Goal: Task Accomplishment & Management: Manage account settings

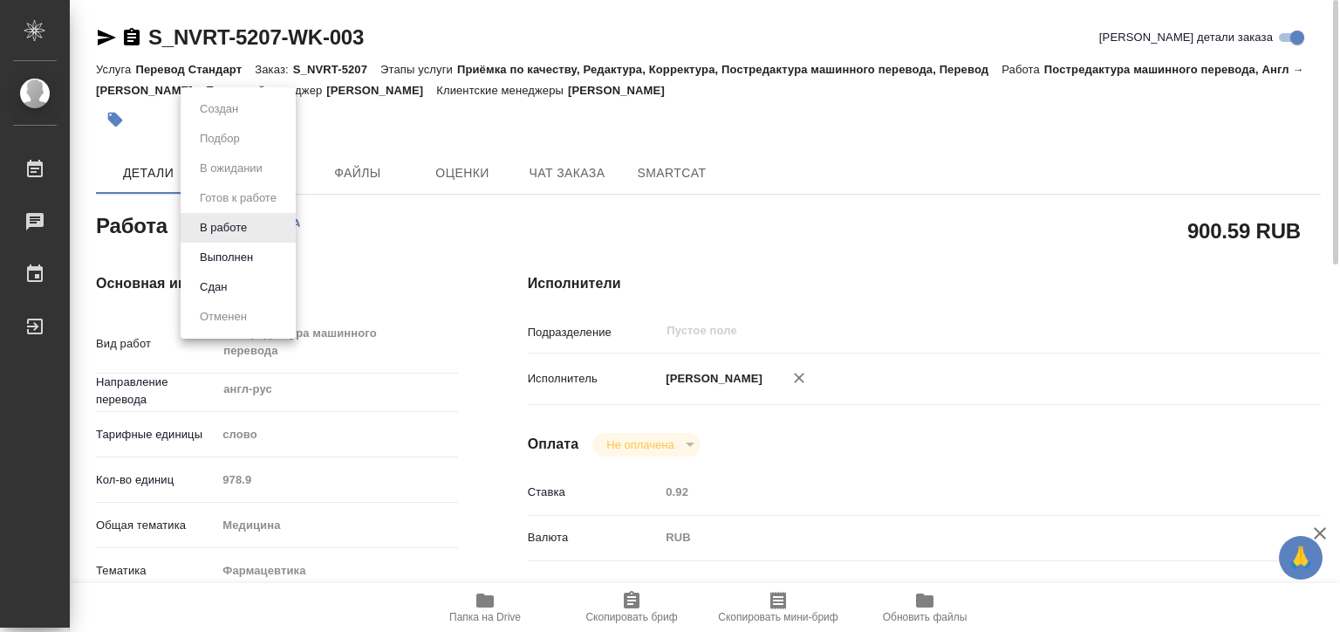
click at [238, 229] on body "🙏 .cls-1 fill:#fff; AWATERA Matveeva Elena Работы 0 Чаты График Выйти S_NVRT-52…" at bounding box center [670, 316] width 1340 height 632
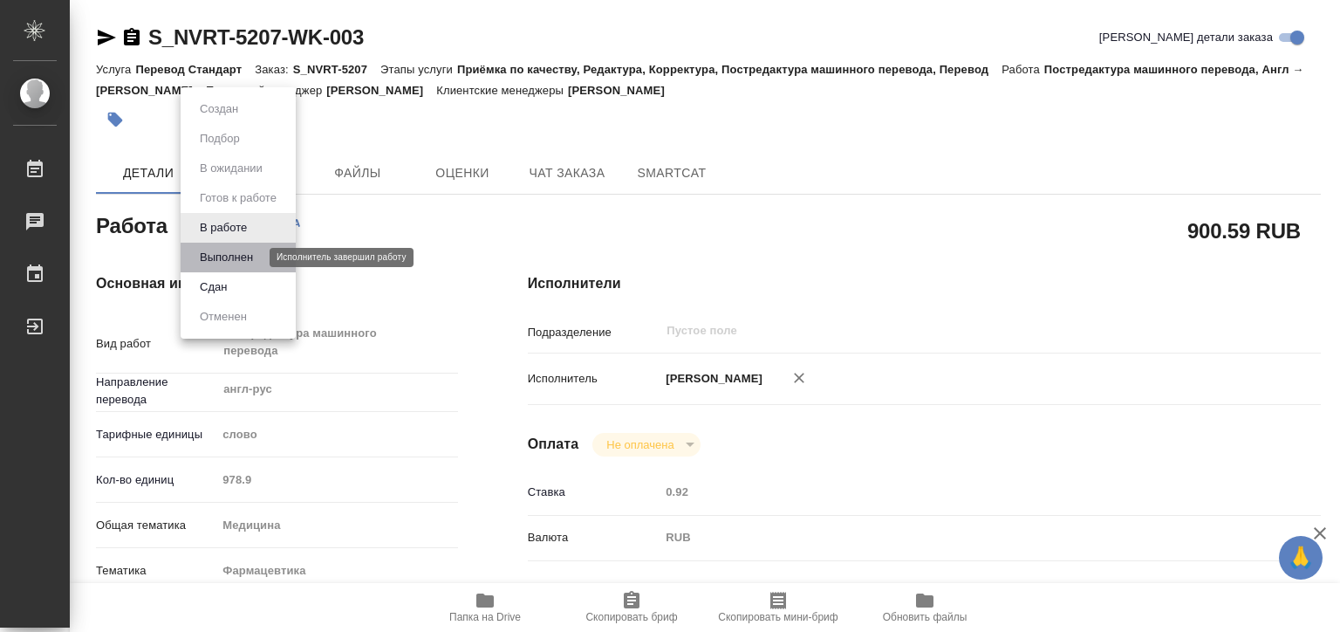
click at [238, 255] on button "Выполнен" at bounding box center [227, 257] width 64 height 19
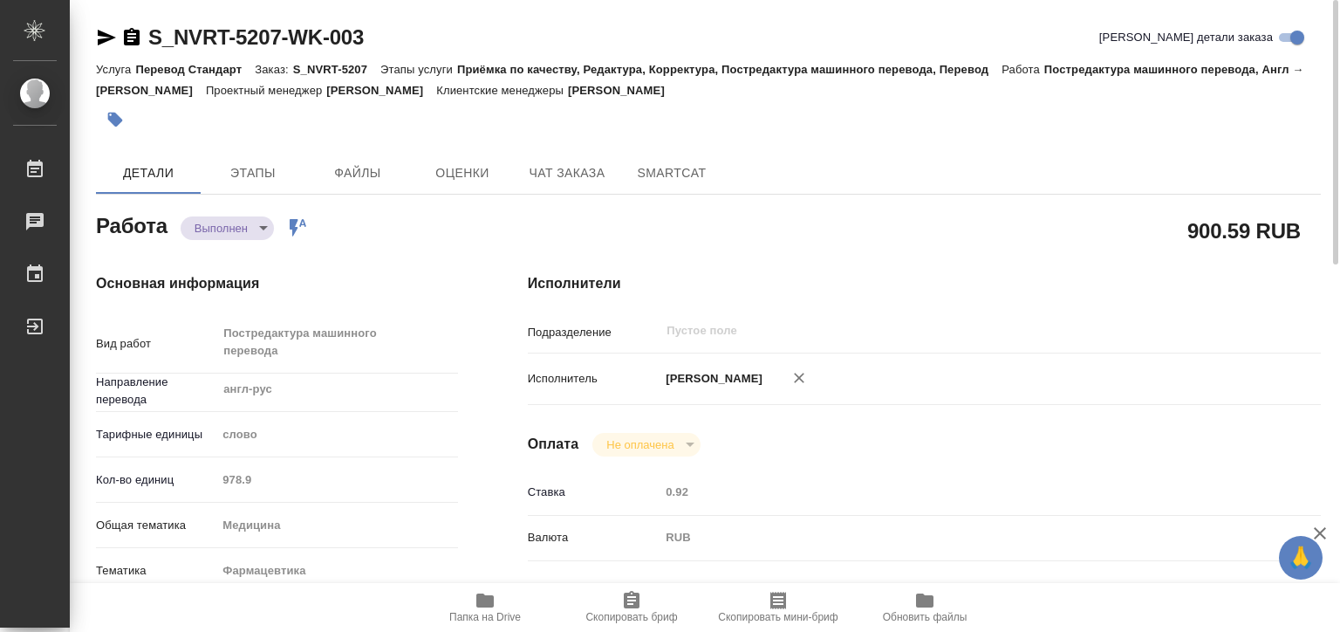
type textarea "x"
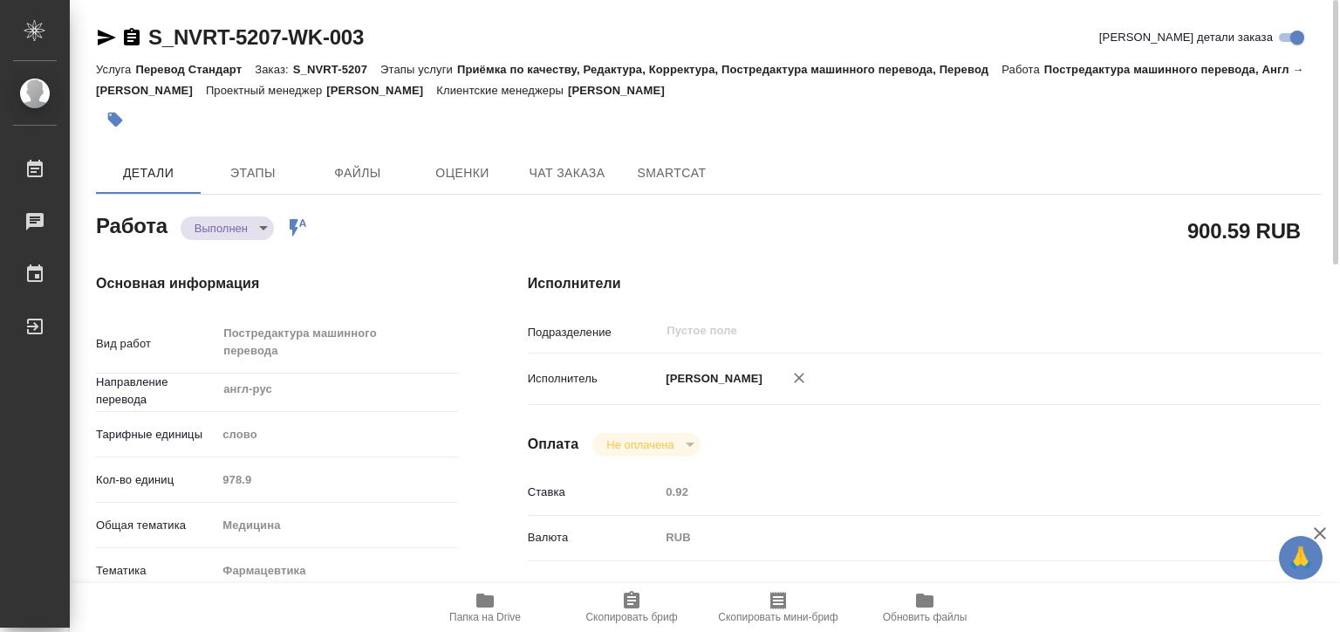
type textarea "x"
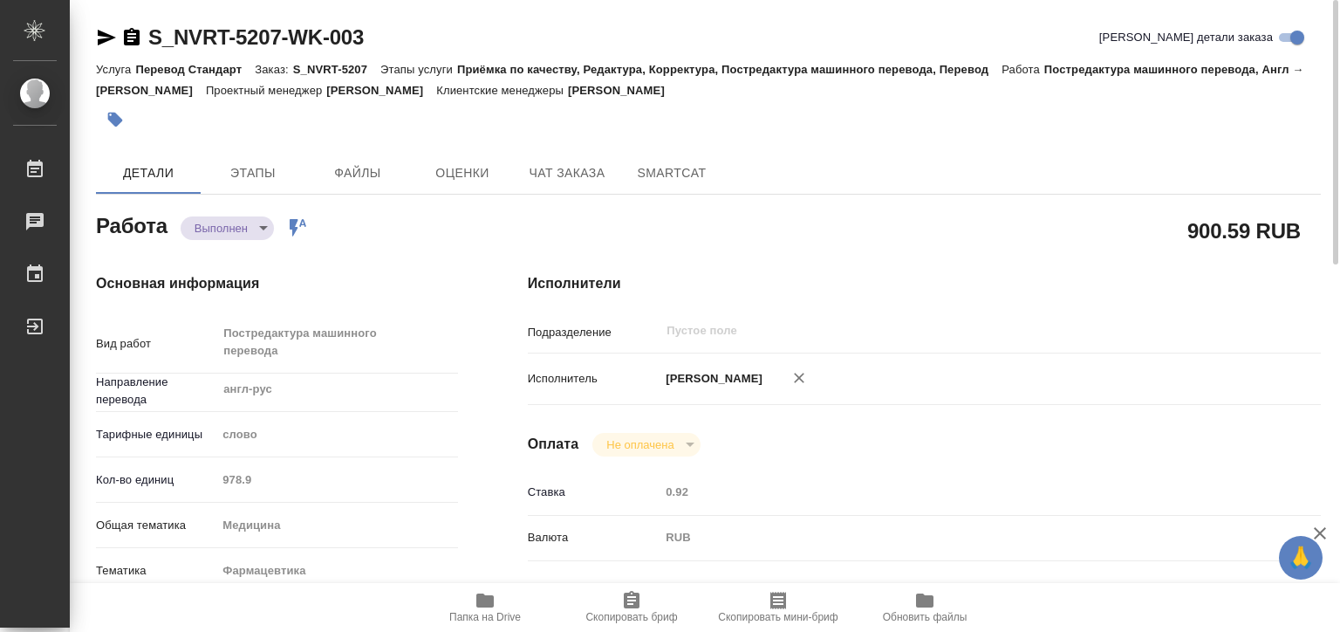
type textarea "x"
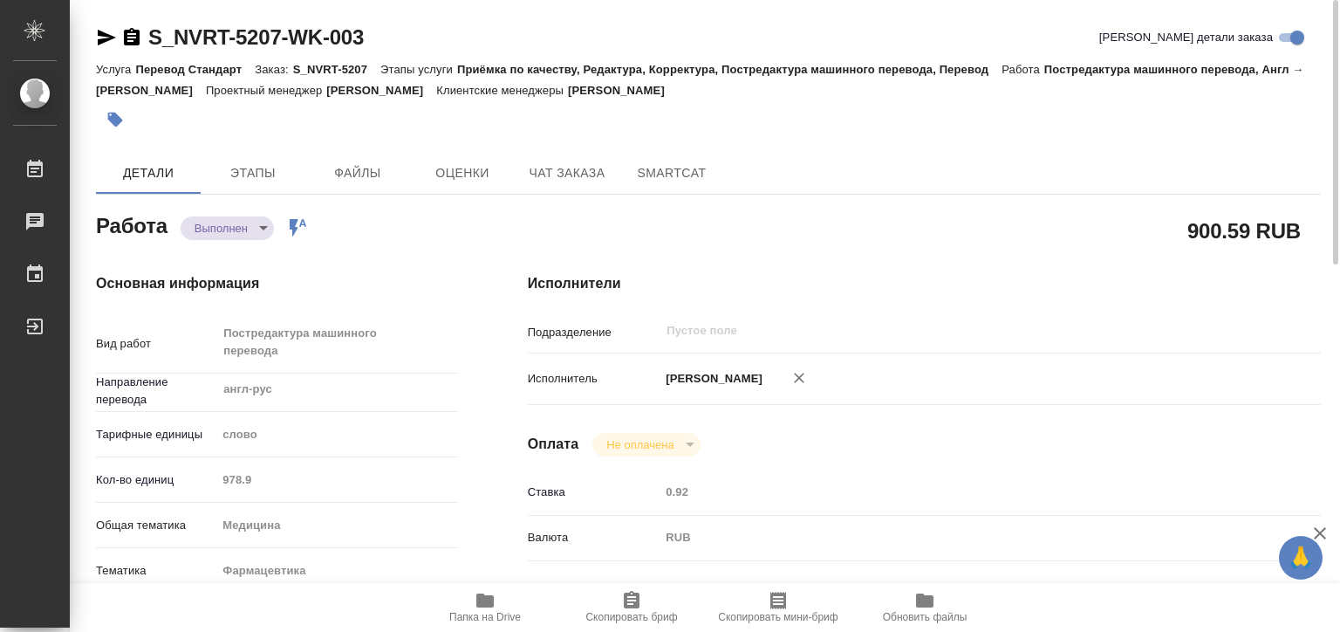
type textarea "x"
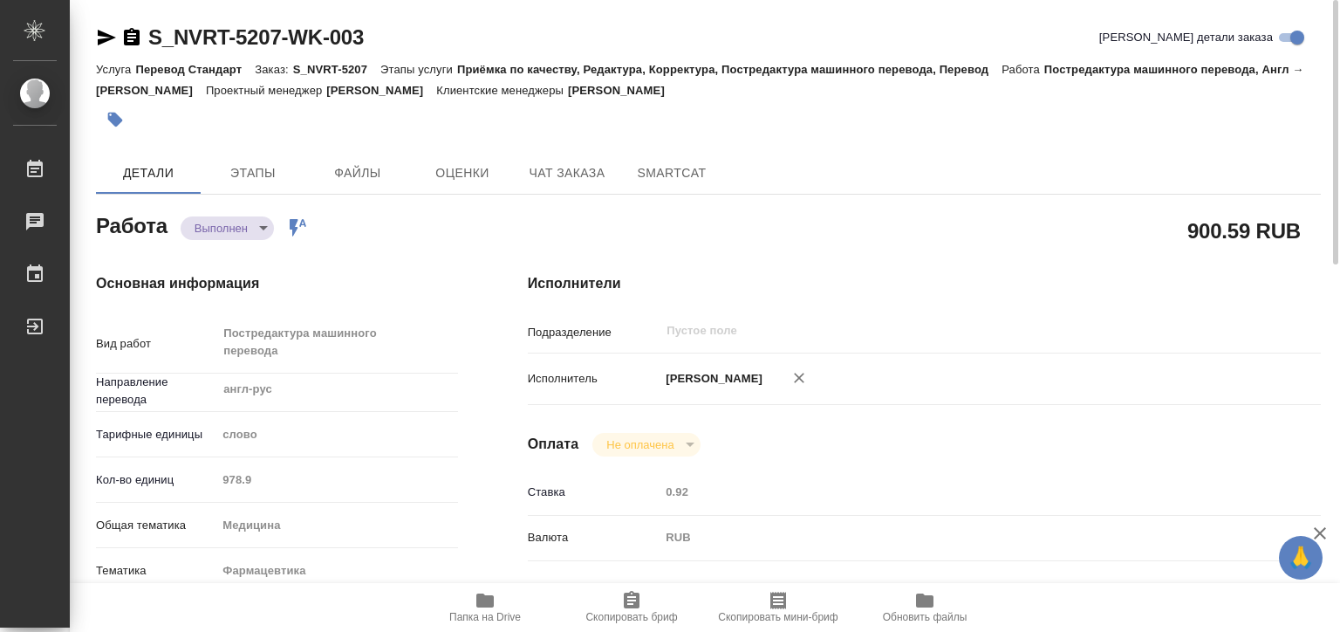
click at [386, 24] on div "S_NVRT-5207-WK-003 Кратко детали заказа" at bounding box center [708, 38] width 1225 height 28
click at [134, 29] on icon "button" at bounding box center [131, 37] width 21 height 21
click at [112, 35] on icon "button" at bounding box center [106, 37] width 21 height 21
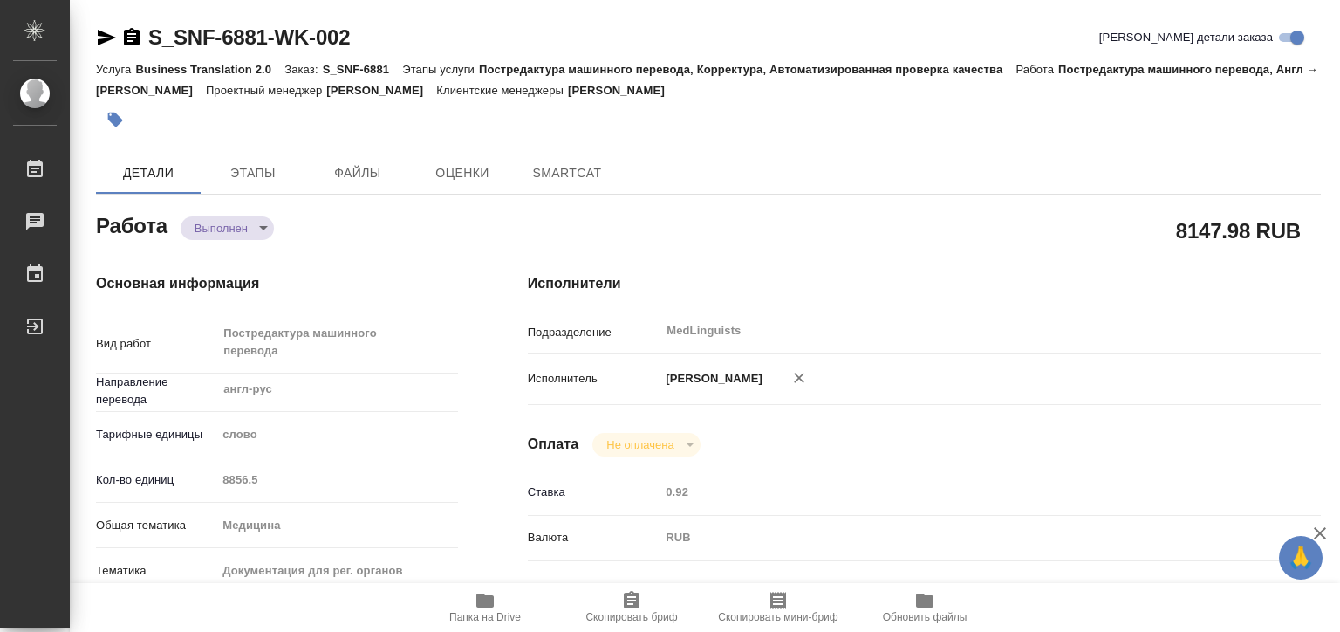
type textarea "x"
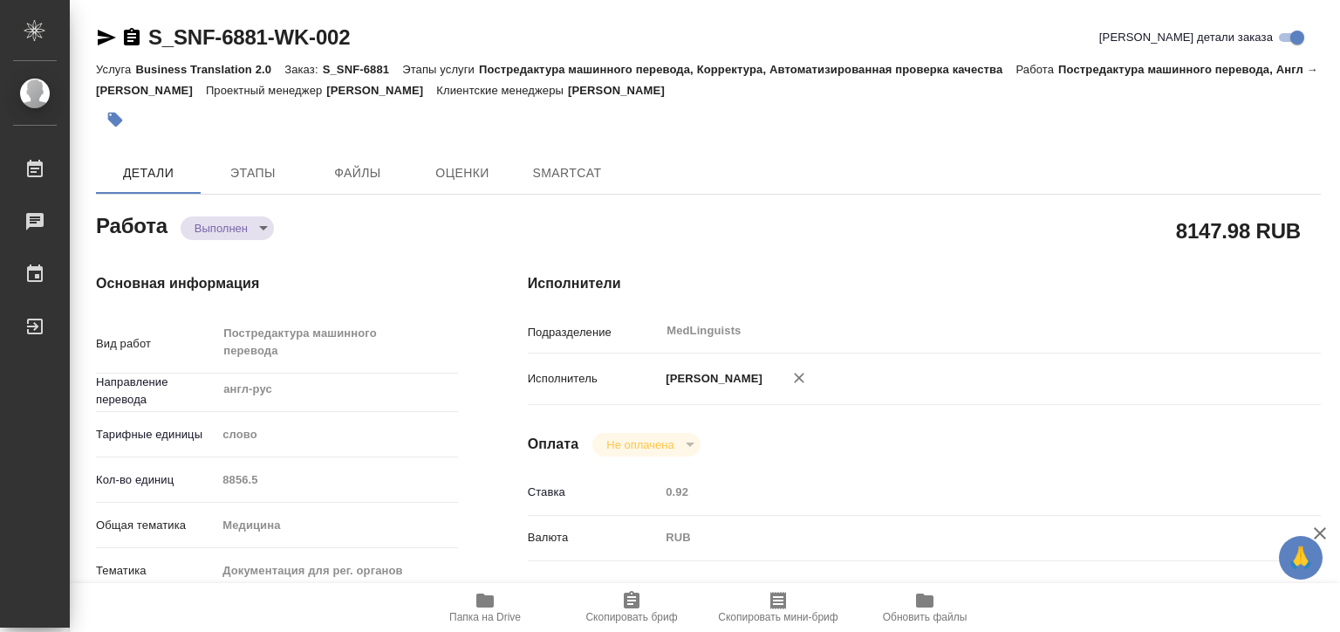
type textarea "x"
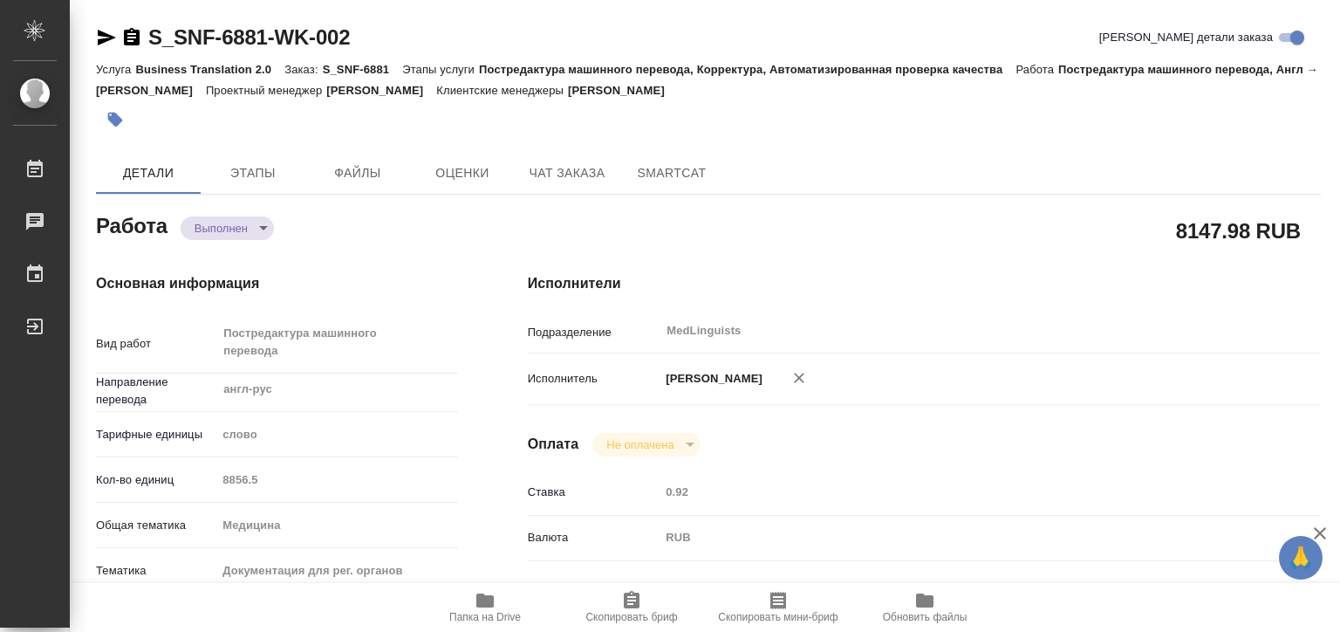
type textarea "x"
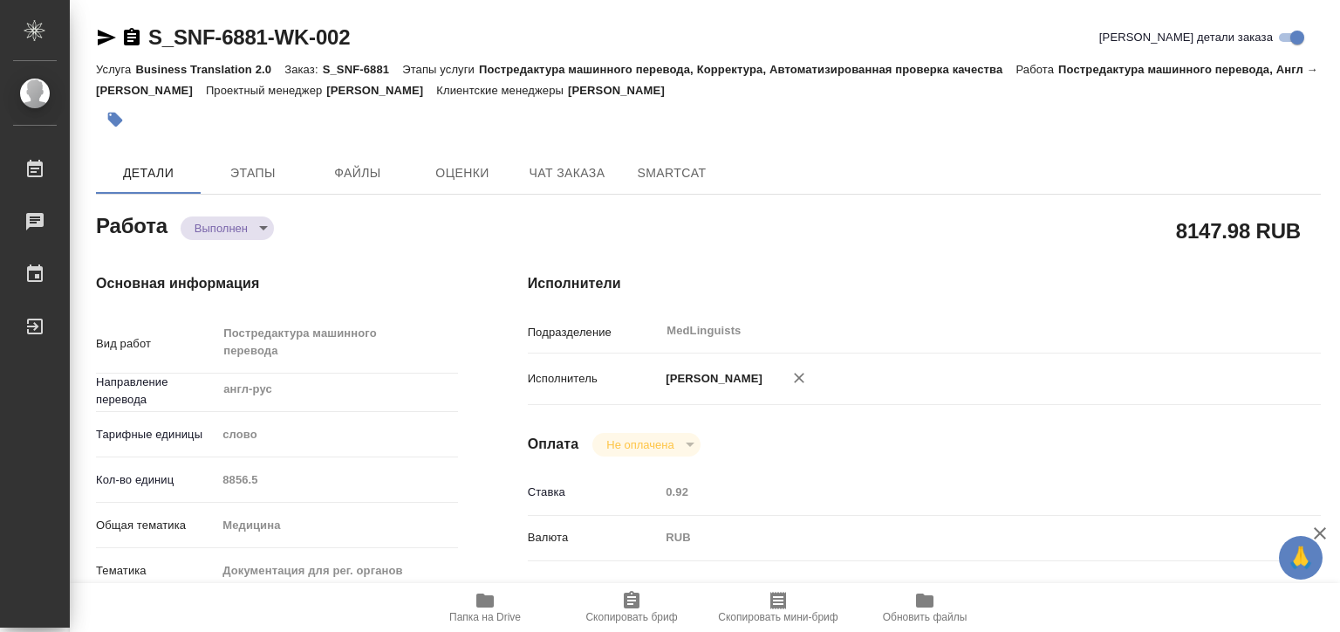
type textarea "x"
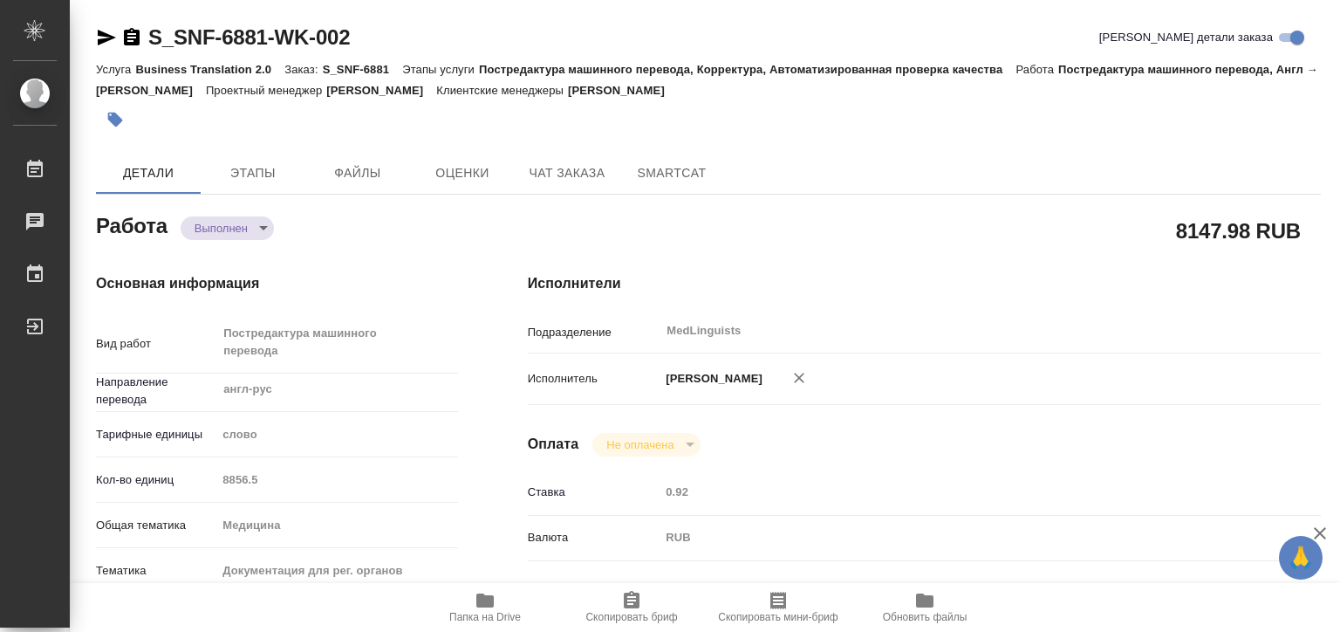
type textarea "x"
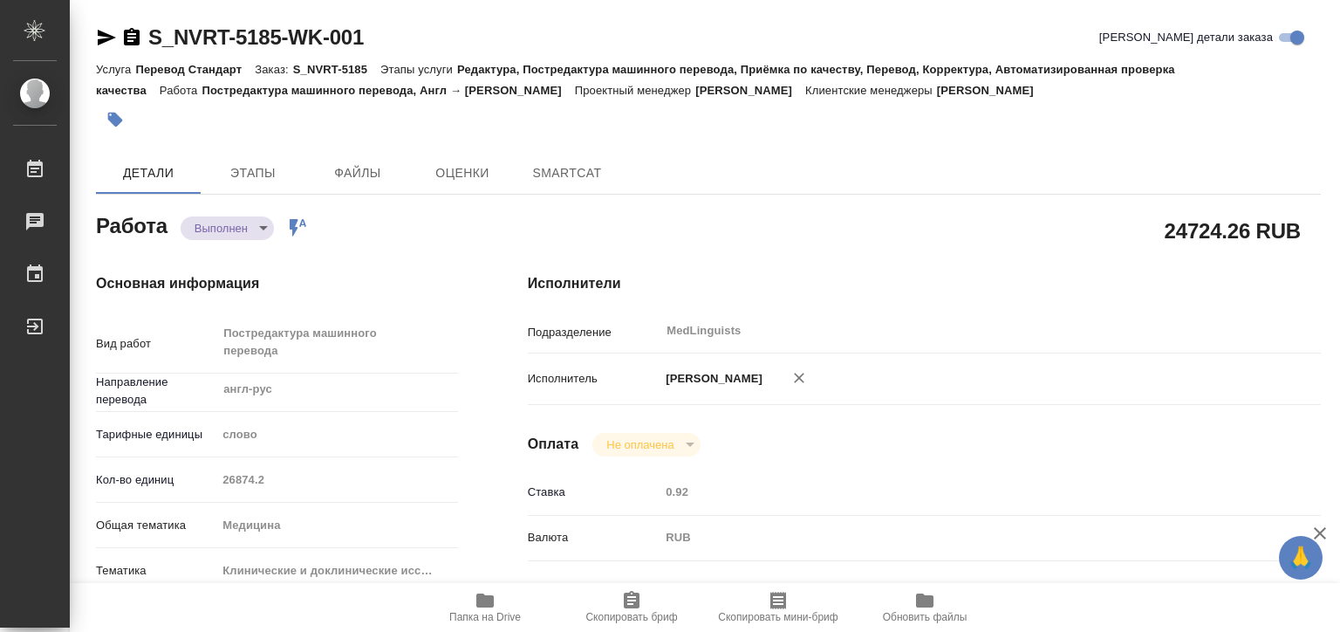
type textarea "x"
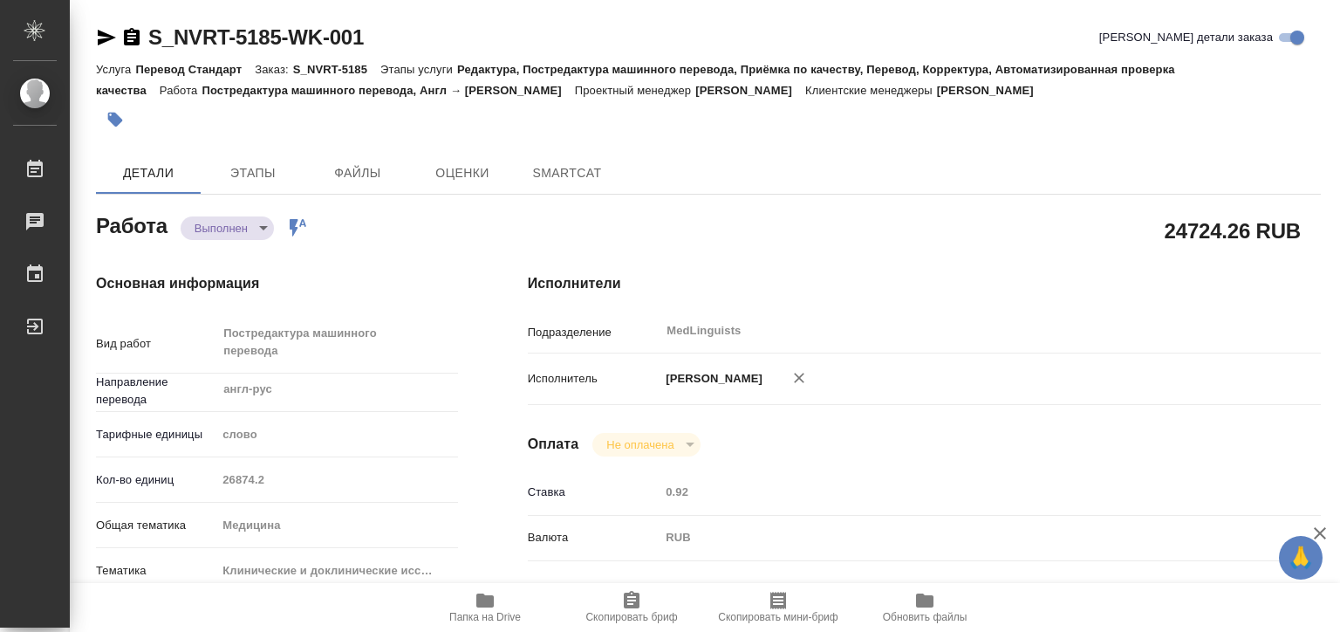
type textarea "x"
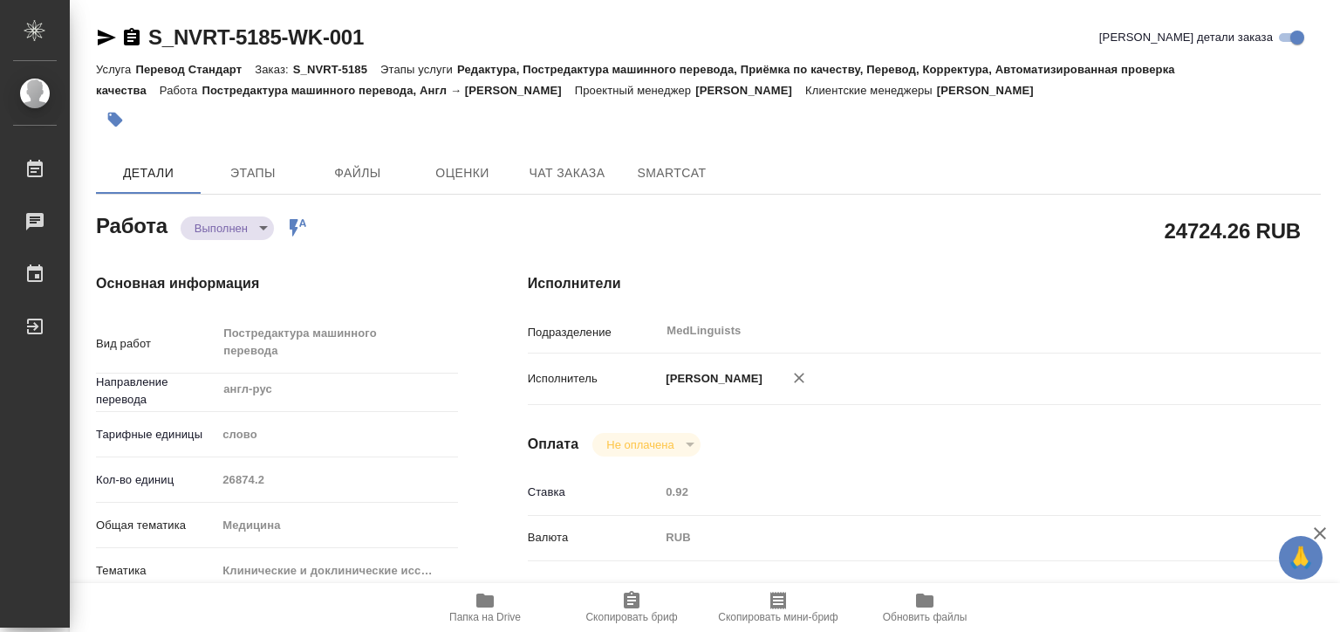
type textarea "x"
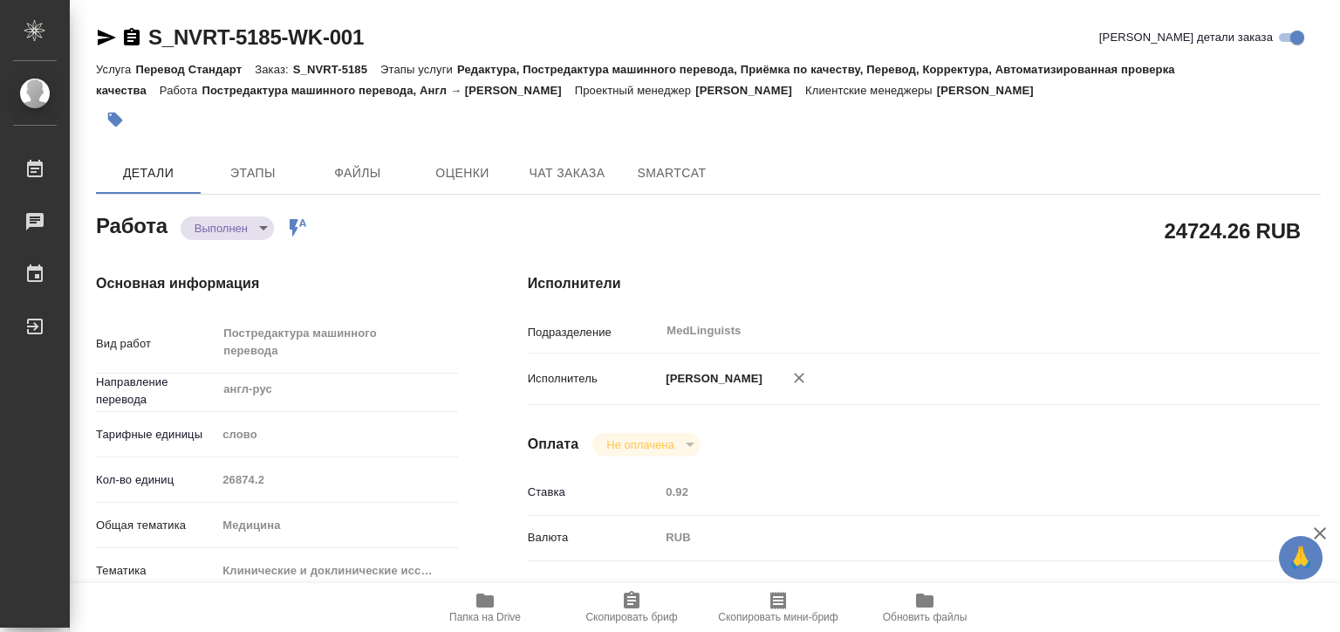
type textarea "x"
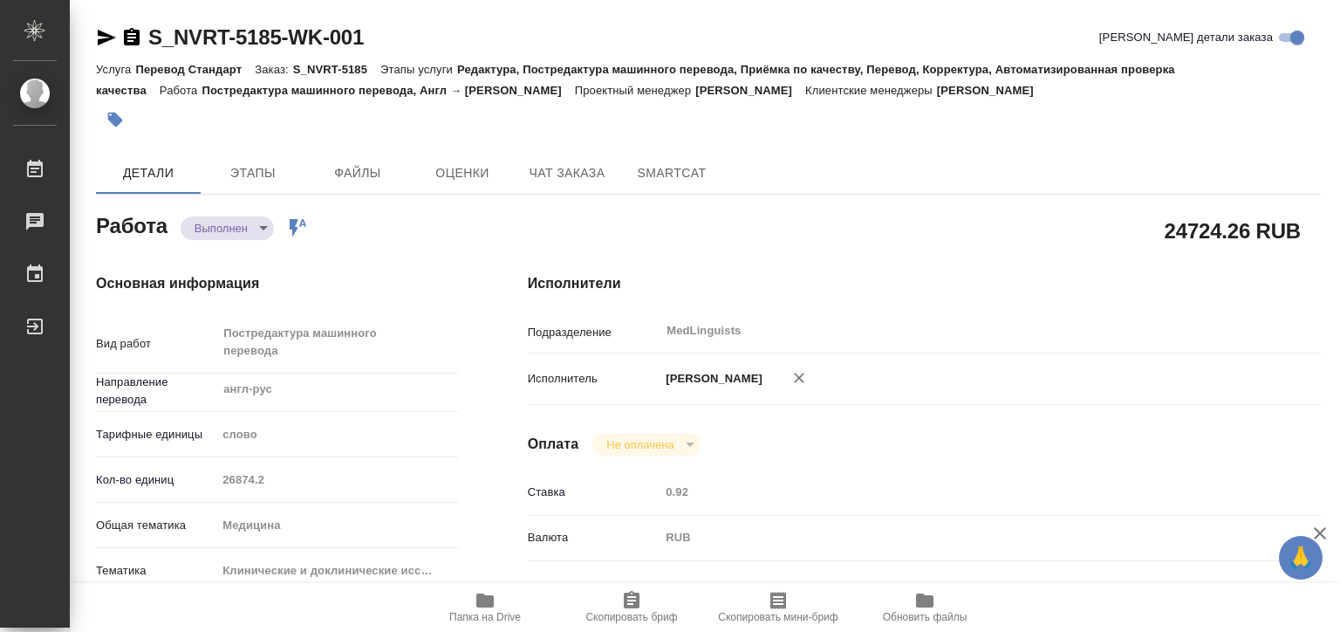
type textarea "x"
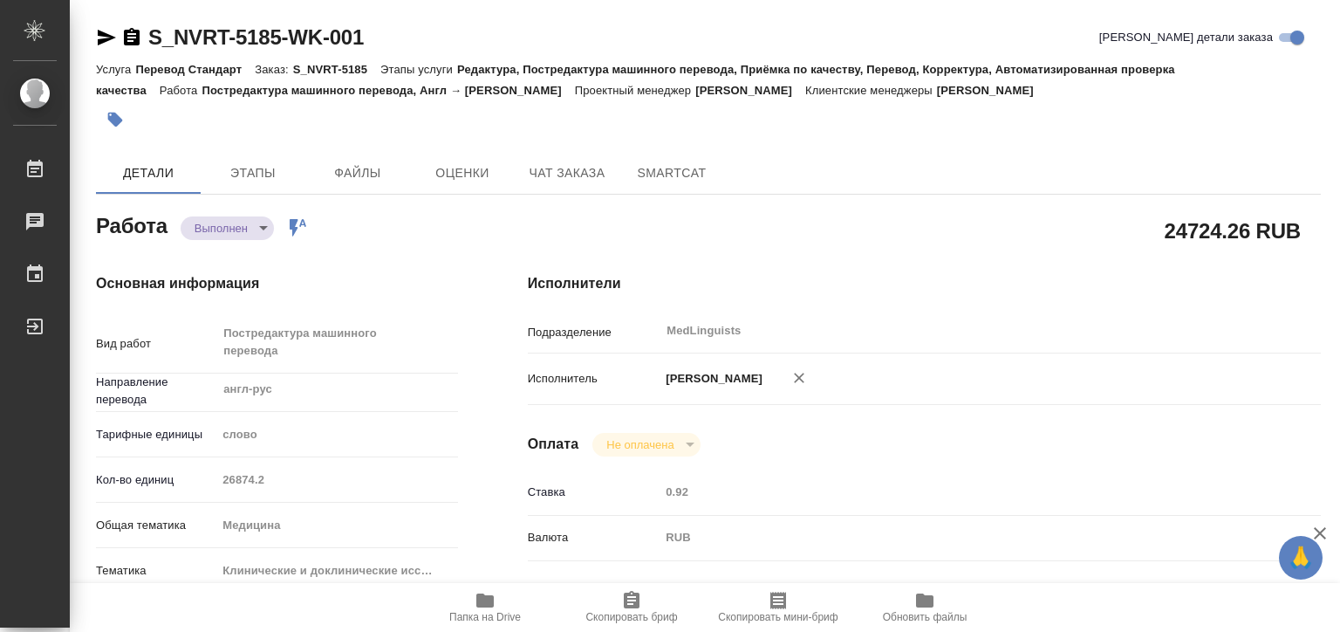
type textarea "x"
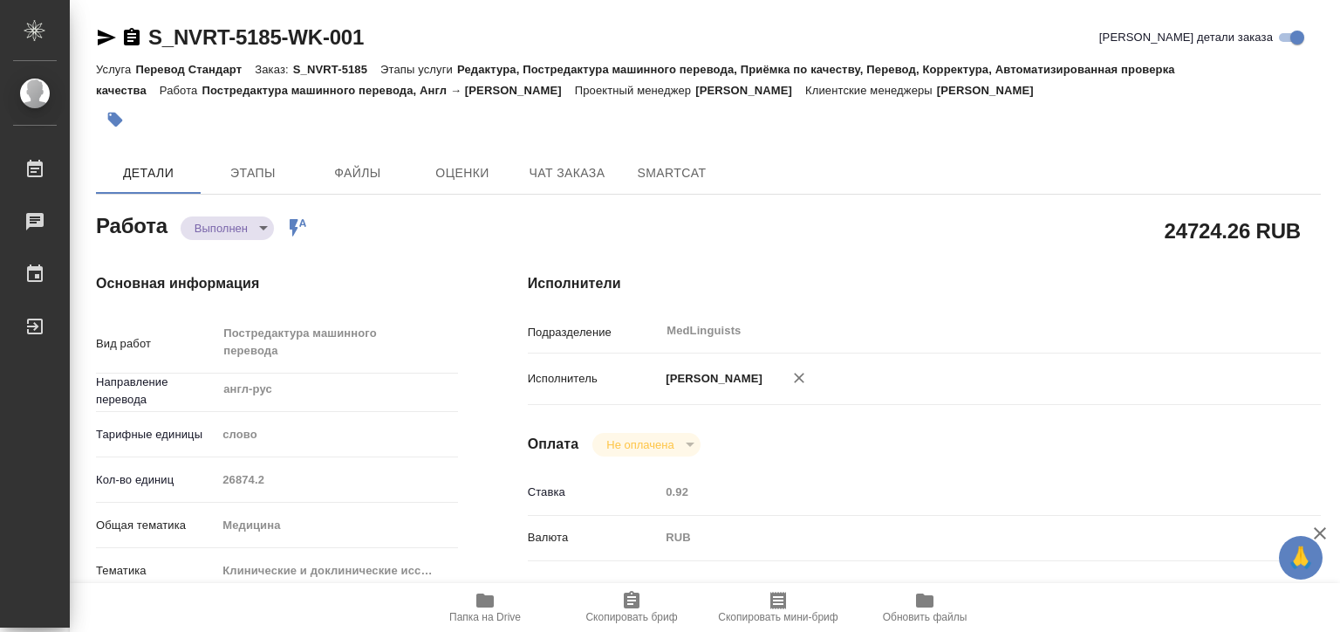
type textarea "x"
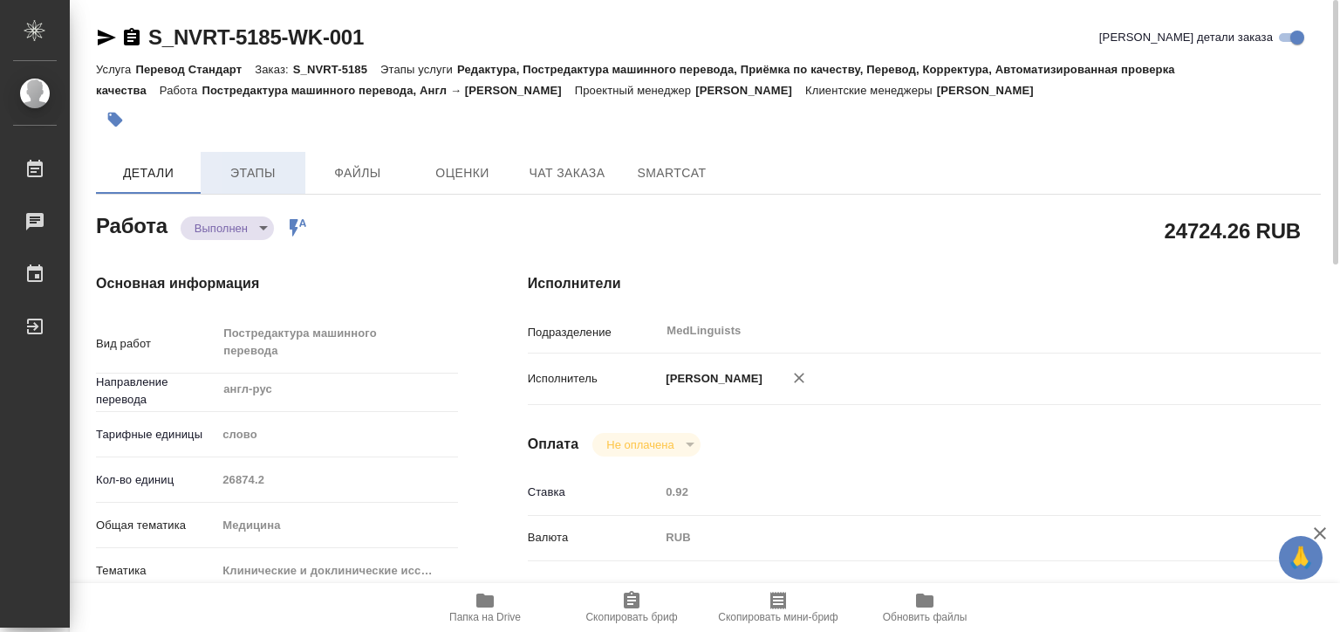
click at [271, 162] on span "Этапы" at bounding box center [253, 173] width 84 height 22
